Goal: Transaction & Acquisition: Purchase product/service

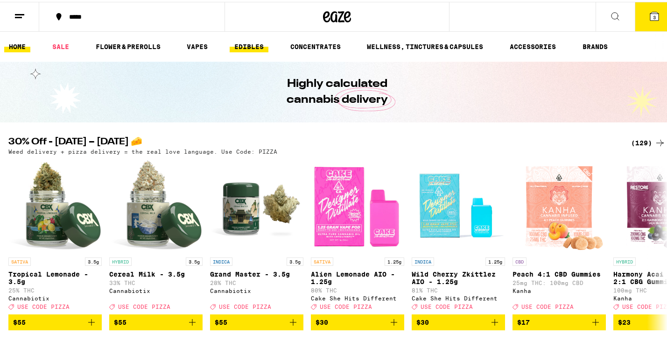
click at [251, 44] on link "EDIBLES" at bounding box center [249, 44] width 39 height 11
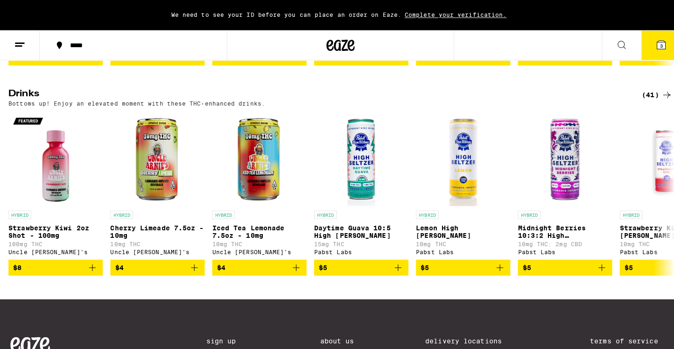
scroll to position [502, 0]
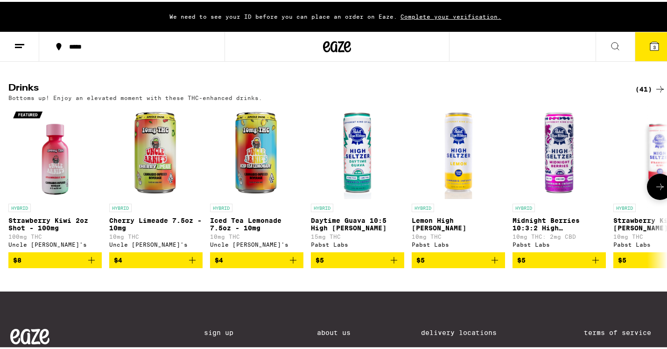
click at [249, 229] on p "Iced Tea Lemonade 7.5oz - 10mg" at bounding box center [256, 222] width 93 height 15
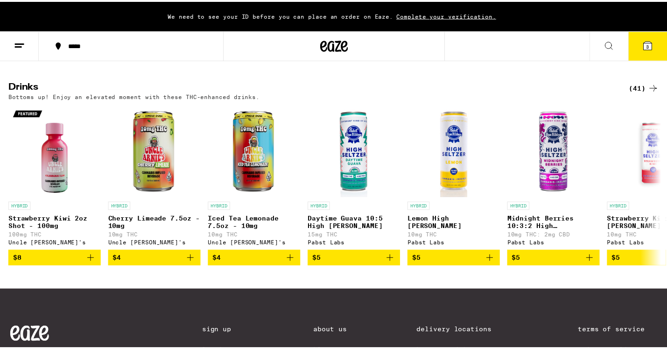
scroll to position [520, 0]
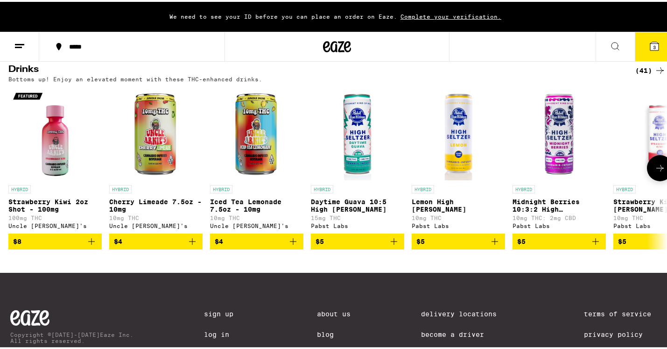
click at [654, 172] on icon at bounding box center [659, 166] width 11 height 11
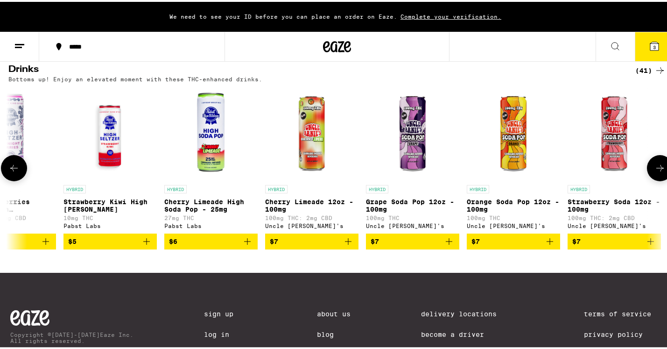
scroll to position [0, 550]
click at [311, 211] on p "Cherry Limeade 12oz - 100mg" at bounding box center [311, 203] width 93 height 15
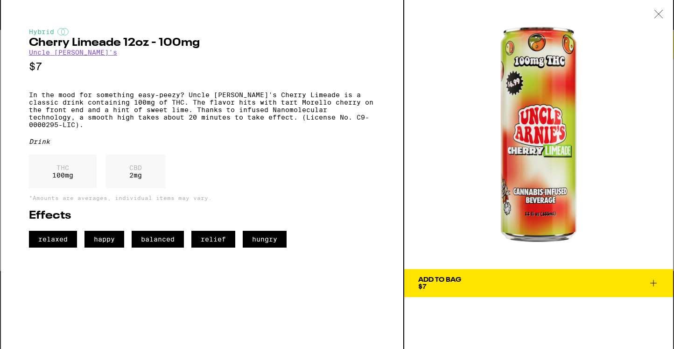
click at [656, 284] on icon at bounding box center [653, 282] width 11 height 11
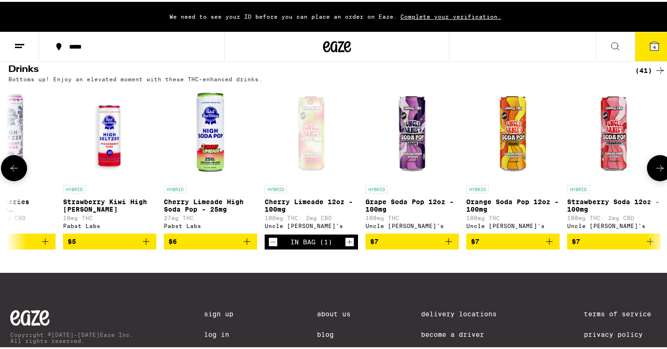
click at [654, 172] on icon at bounding box center [659, 166] width 11 height 11
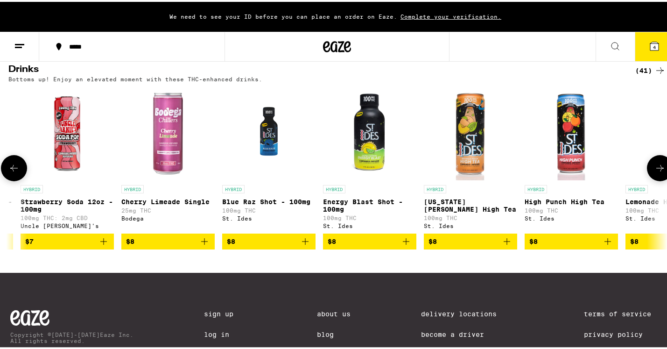
scroll to position [0, 1101]
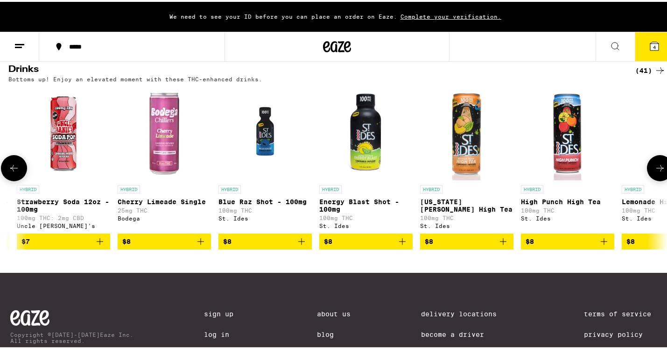
click at [269, 204] on p "Blue Raz Shot - 100mg" at bounding box center [264, 199] width 93 height 7
click at [277, 204] on p "Blue Raz Shot - 100mg" at bounding box center [264, 199] width 93 height 7
click at [369, 211] on p "Energy Blast Shot - 100mg" at bounding box center [365, 203] width 93 height 15
click at [654, 172] on icon at bounding box center [659, 166] width 11 height 11
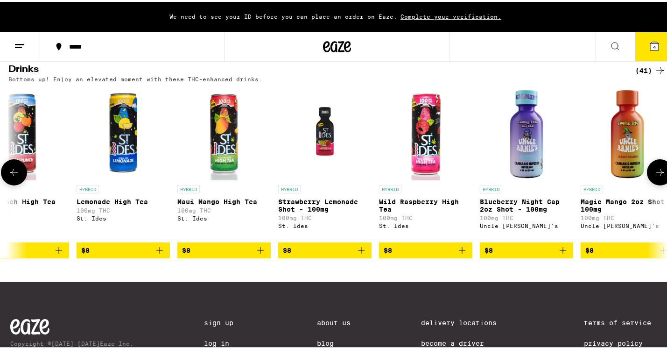
scroll to position [0, 1651]
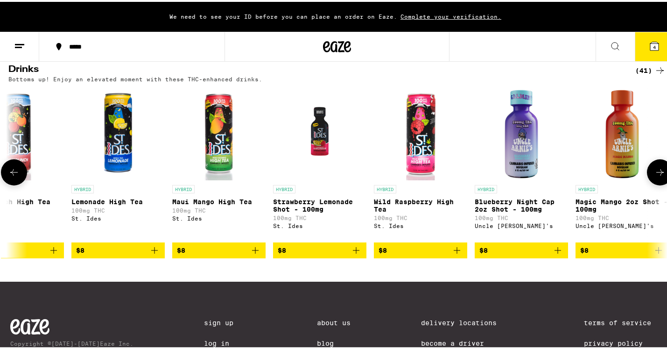
click at [656, 176] on icon at bounding box center [659, 170] width 11 height 11
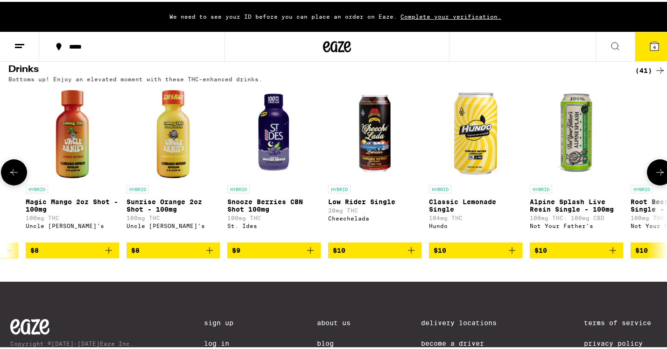
scroll to position [0, 2201]
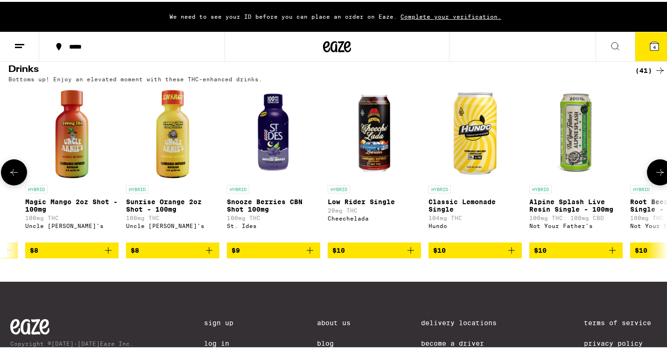
click at [656, 176] on icon at bounding box center [659, 170] width 11 height 11
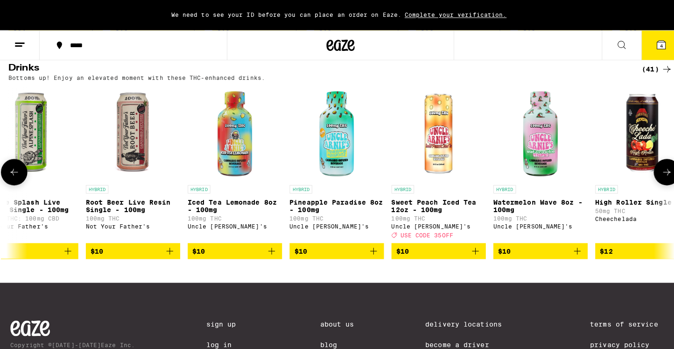
scroll to position [0, 2752]
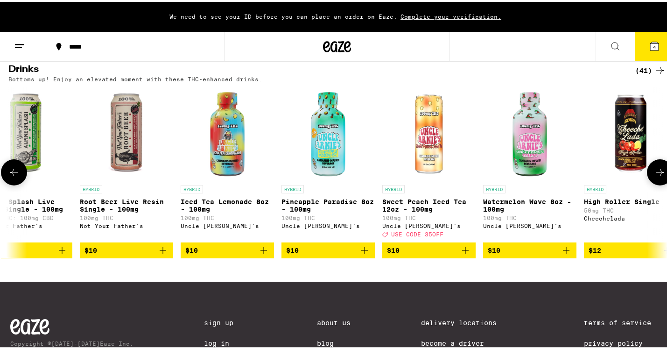
click at [264, 211] on p "Iced Tea Lemonade 8oz - 100mg" at bounding box center [227, 203] width 93 height 15
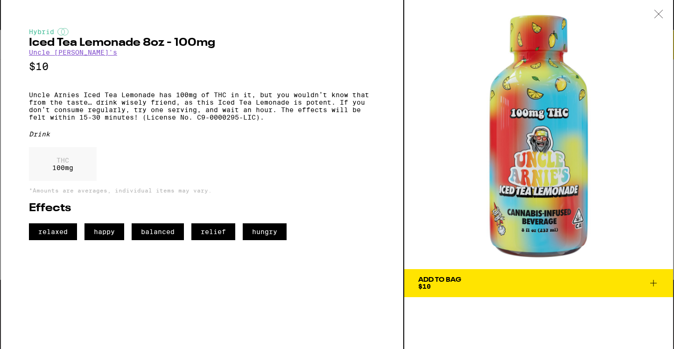
click at [656, 284] on icon at bounding box center [653, 282] width 11 height 11
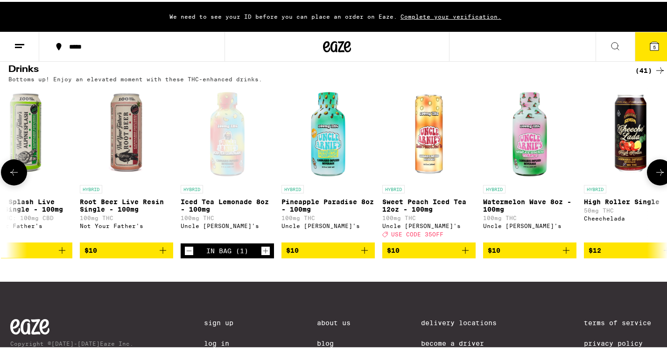
click at [225, 211] on p "Iced Tea Lemonade 8oz - 100mg" at bounding box center [227, 203] width 93 height 15
click at [653, 48] on span "5" at bounding box center [654, 45] width 3 height 6
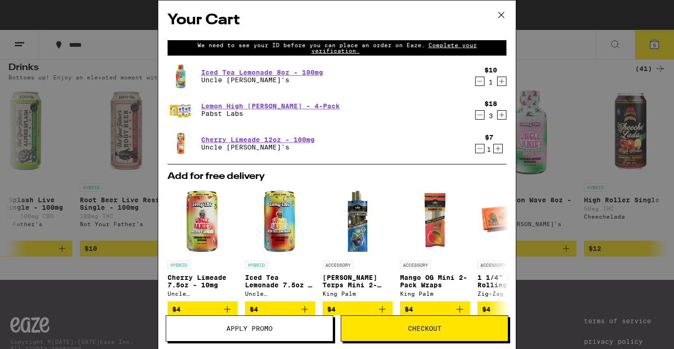
click at [476, 114] on icon "Decrement" at bounding box center [480, 114] width 8 height 11
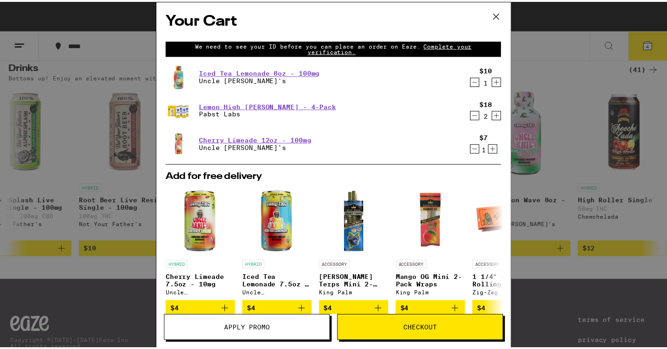
scroll to position [138, 0]
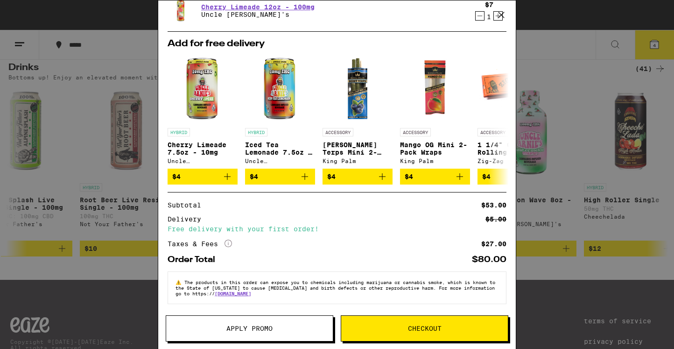
click at [228, 243] on icon "More Info" at bounding box center [228, 242] width 7 height 7
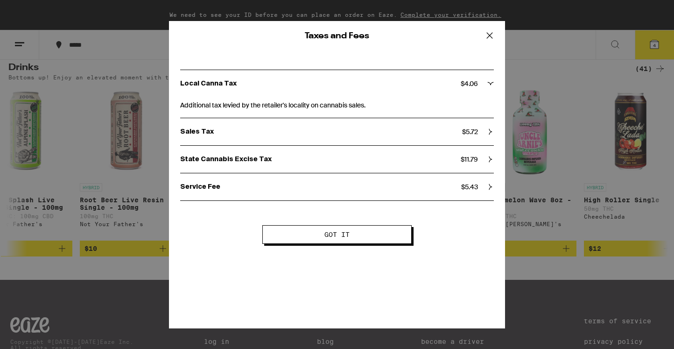
click at [287, 240] on button "Got it" at bounding box center [336, 234] width 149 height 19
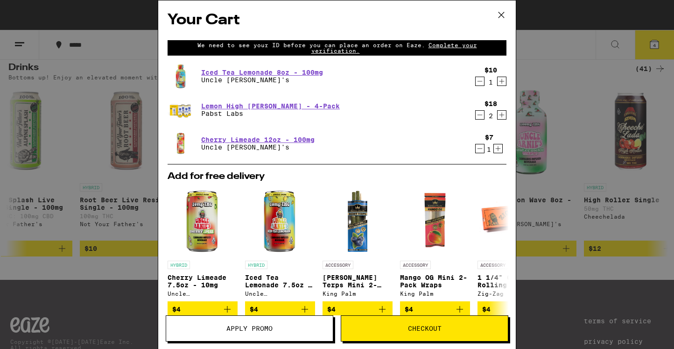
click at [500, 10] on icon at bounding box center [501, 15] width 14 height 14
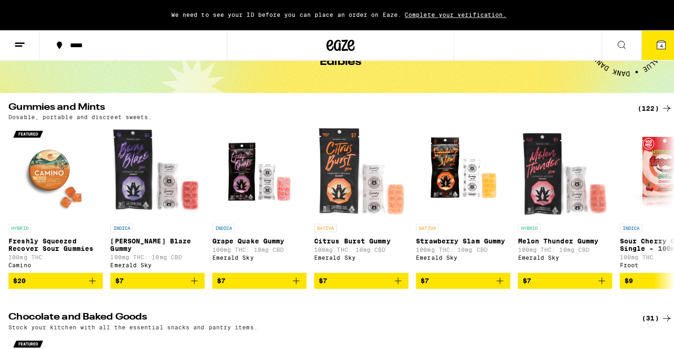
scroll to position [56, 0]
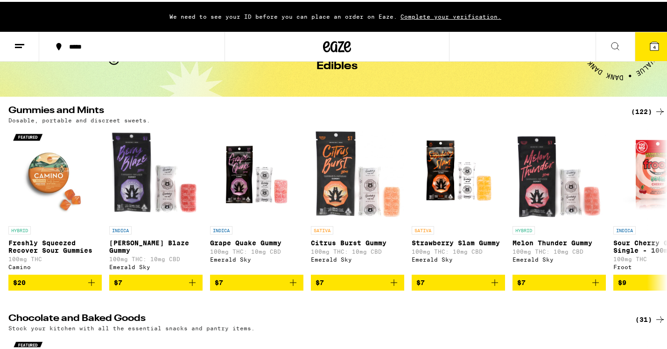
click at [650, 48] on icon at bounding box center [654, 44] width 8 height 8
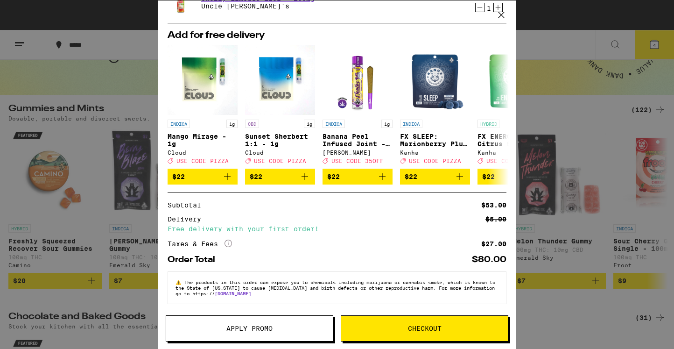
scroll to position [148, 0]
click at [229, 241] on icon "More Info" at bounding box center [228, 242] width 7 height 7
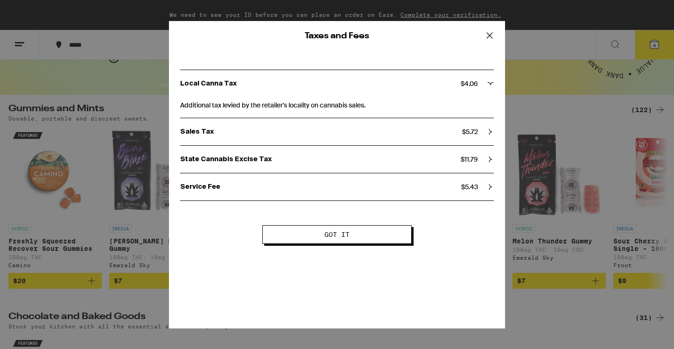
click at [327, 238] on span "Got it" at bounding box center [336, 234] width 25 height 7
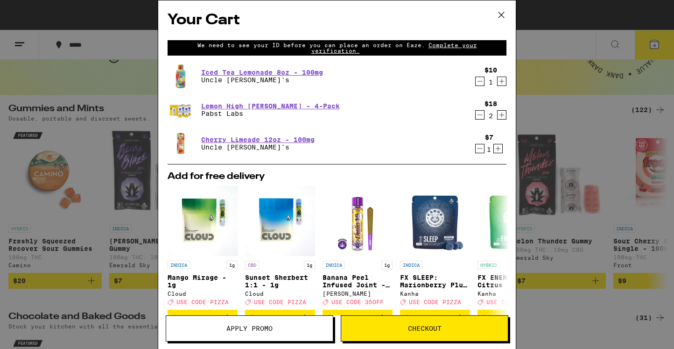
click at [436, 330] on span "Checkout" at bounding box center [425, 328] width 34 height 7
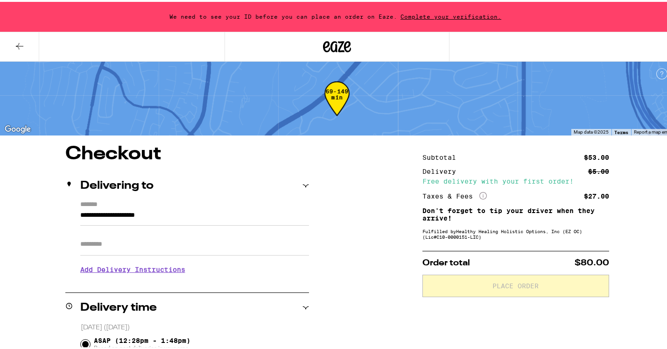
click at [436, 17] on span "Complete your verification." at bounding box center [450, 15] width 107 height 6
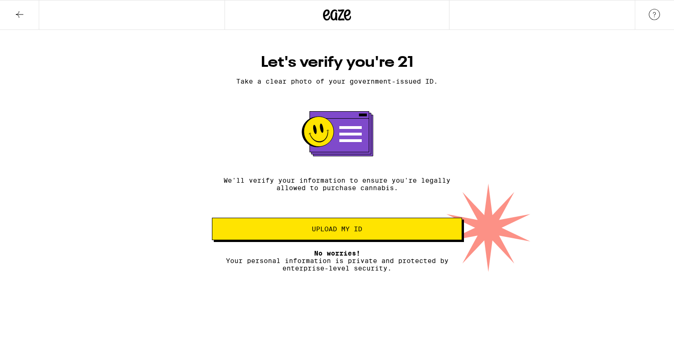
click at [369, 237] on button "Upload my ID" at bounding box center [337, 229] width 250 height 22
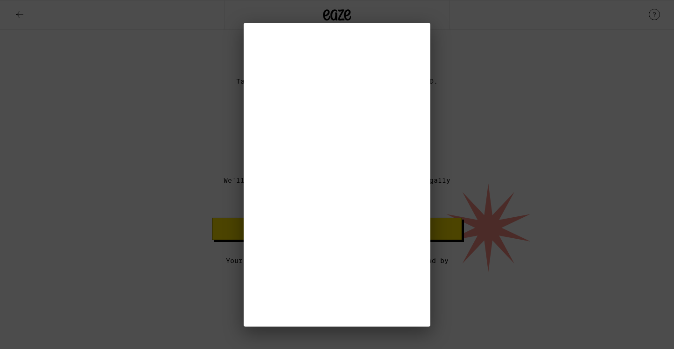
click at [522, 128] on div at bounding box center [337, 174] width 674 height 349
click at [481, 164] on div at bounding box center [337, 174] width 674 height 349
